Goal: Find specific page/section: Find specific page/section

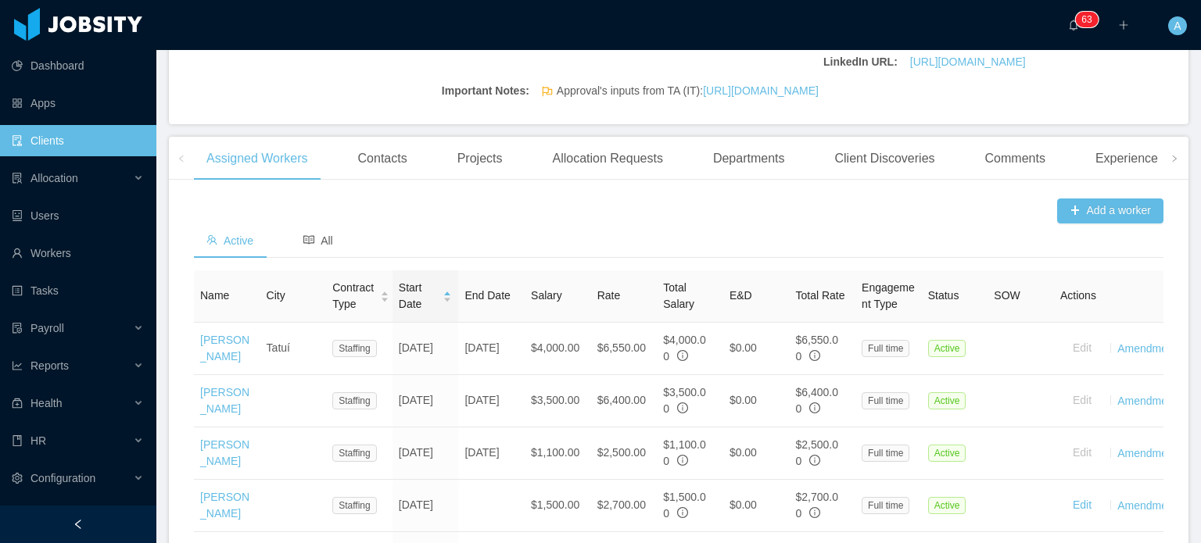
scroll to position [386, 0]
click at [595, 182] on div "Allocation Requests" at bounding box center [607, 160] width 135 height 44
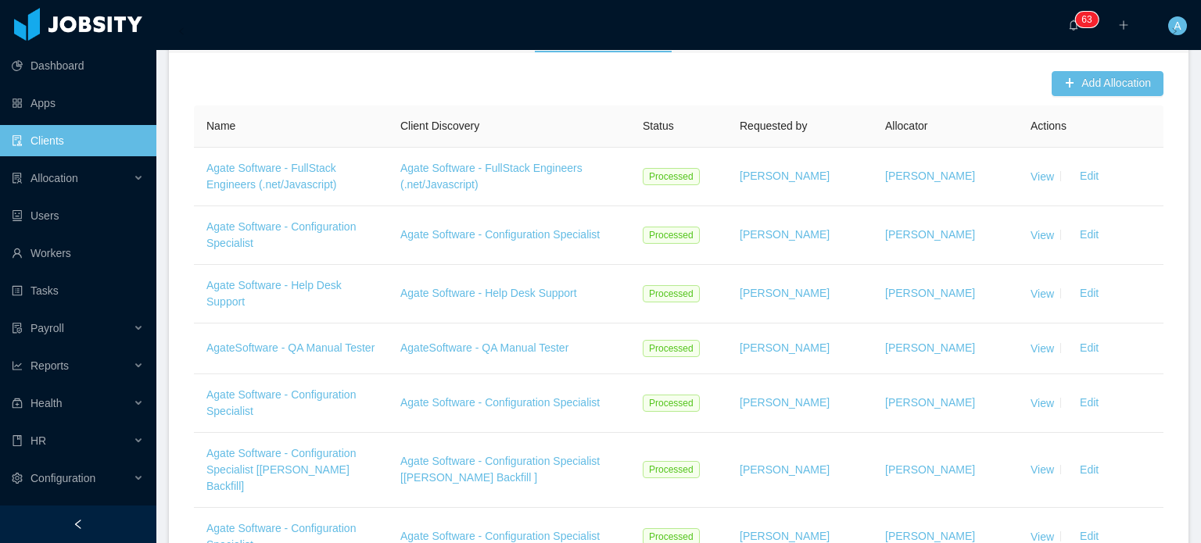
scroll to position [516, 0]
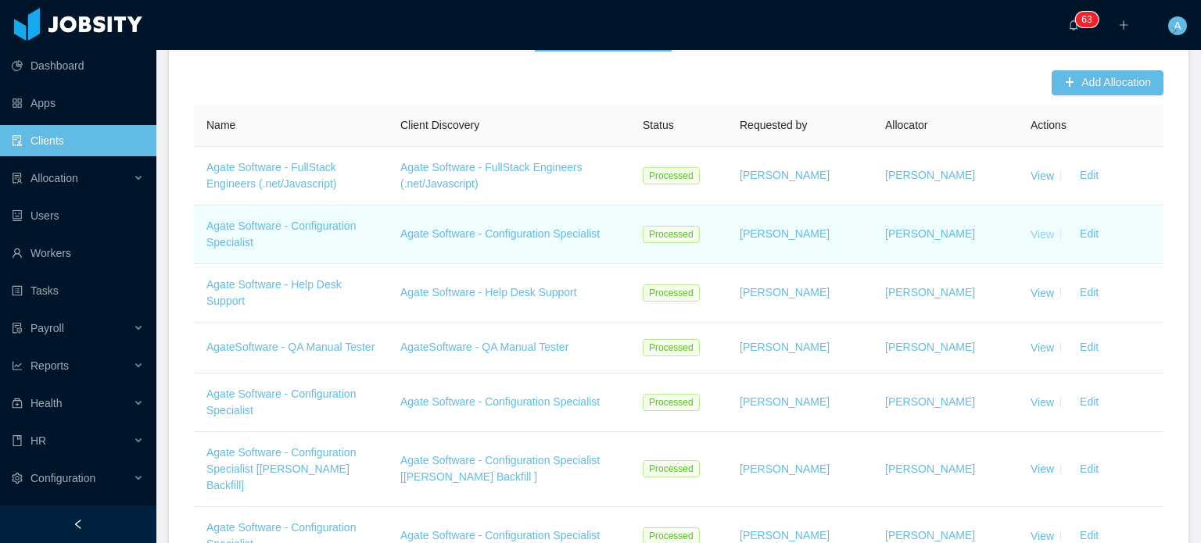
click at [1031, 240] on link "View" at bounding box center [1042, 234] width 23 height 13
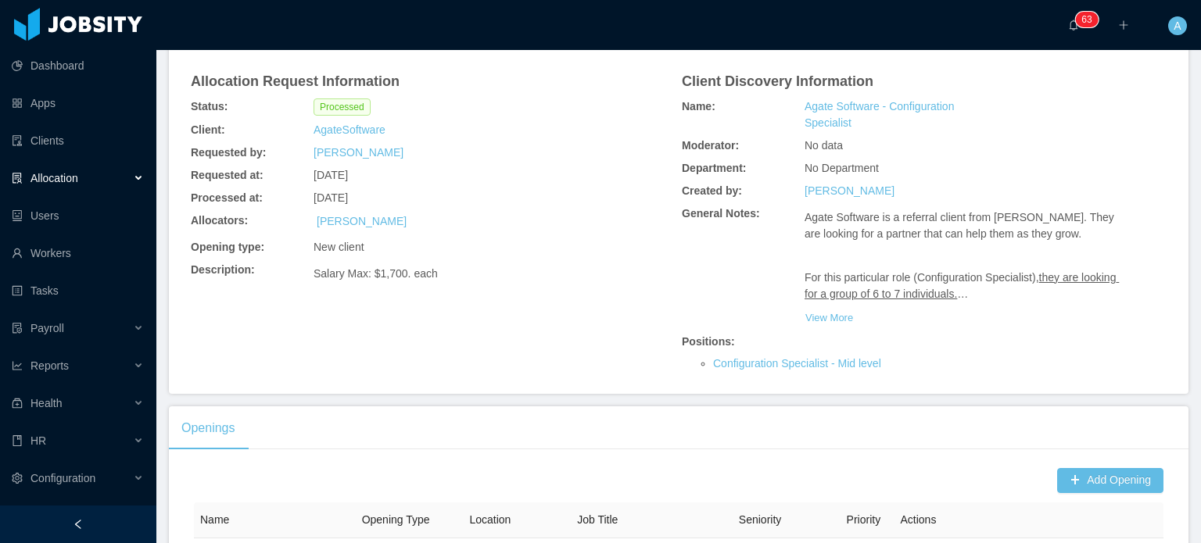
scroll to position [109, 0]
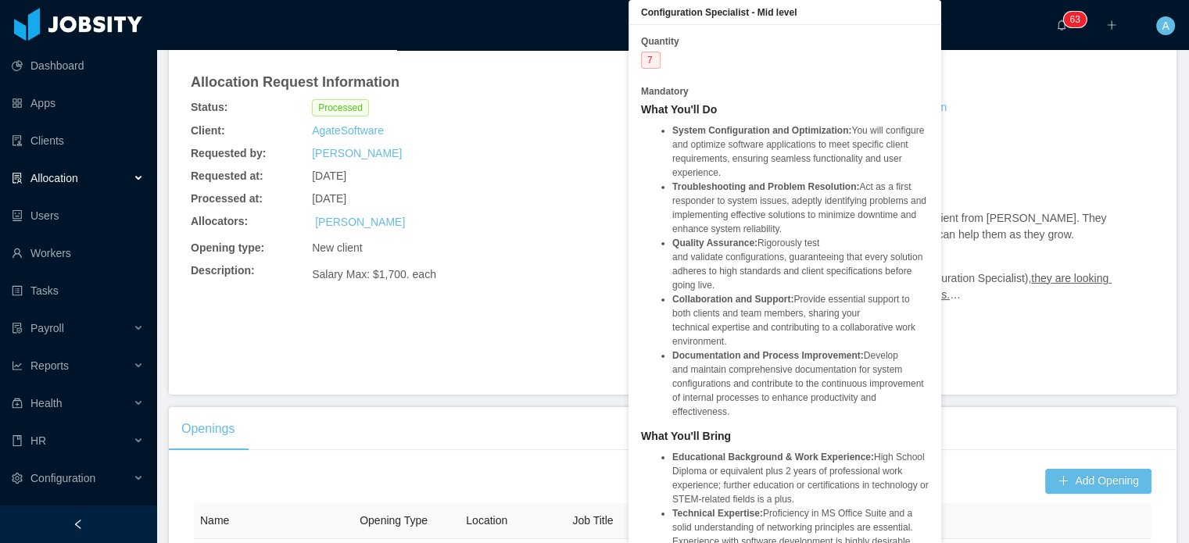
click at [751, 367] on li "Documentation and Process Improvement: Develop and maintain comprehensive docum…" at bounding box center [801, 384] width 256 height 70
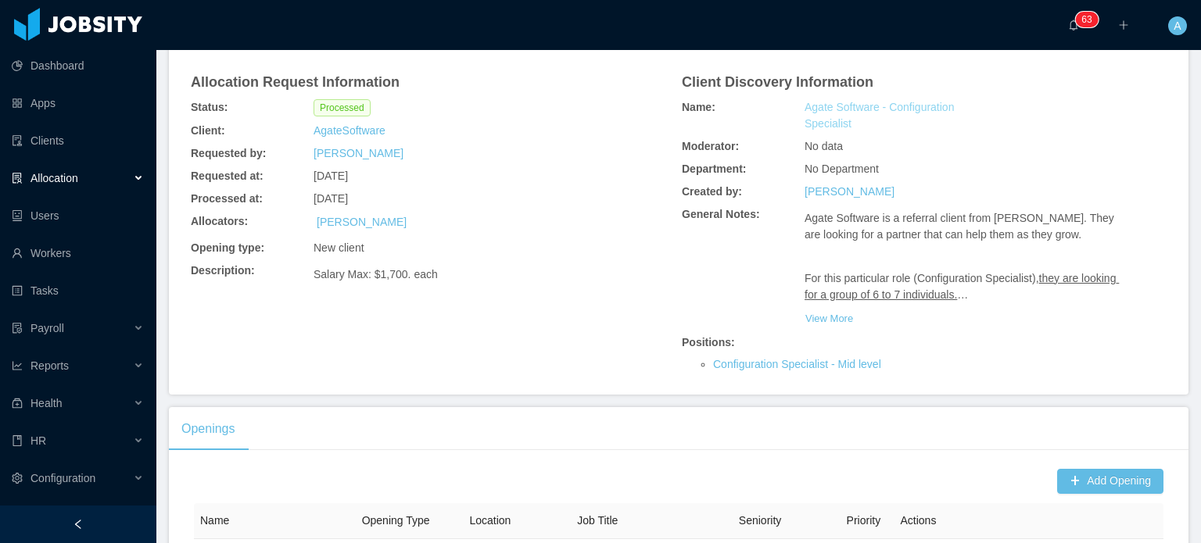
click at [875, 109] on link "Agate Software - Configuration Specialist" at bounding box center [883, 115] width 157 height 33
